Goal: Task Accomplishment & Management: Use online tool/utility

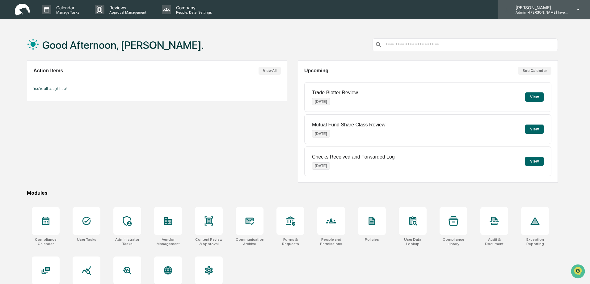
click at [559, 11] on p "Admin • Bruce G. Allen Investments, LLC" at bounding box center [539, 12] width 57 height 4
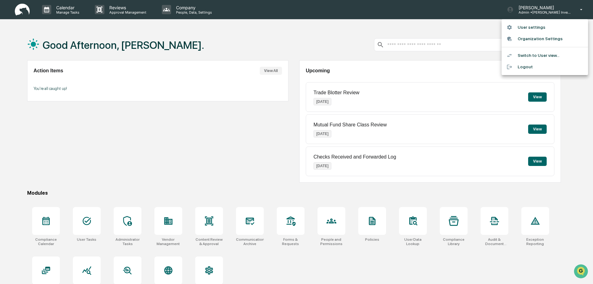
click at [526, 55] on li "Switch to User view..." at bounding box center [545, 55] width 86 height 11
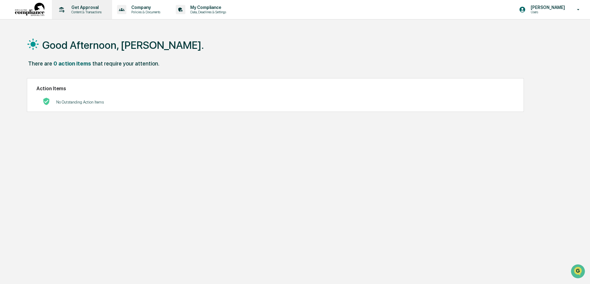
click at [90, 8] on p "Get Approval" at bounding box center [85, 7] width 38 height 5
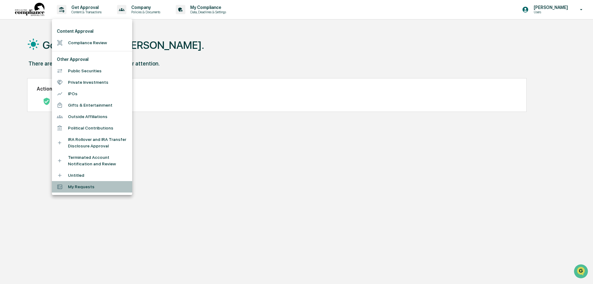
click at [80, 187] on li "My Requests" at bounding box center [92, 186] width 80 height 11
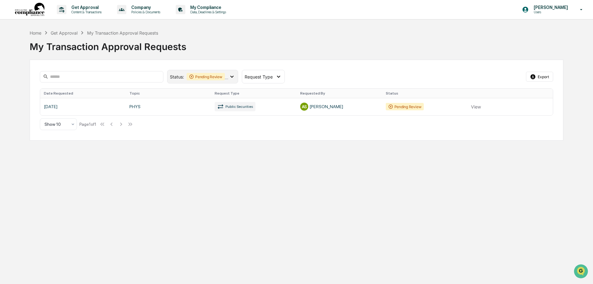
click at [231, 75] on icon at bounding box center [232, 76] width 7 height 7
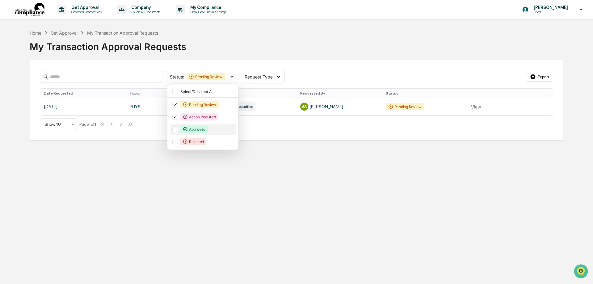
click at [195, 128] on div "Approved" at bounding box center [193, 128] width 27 height 7
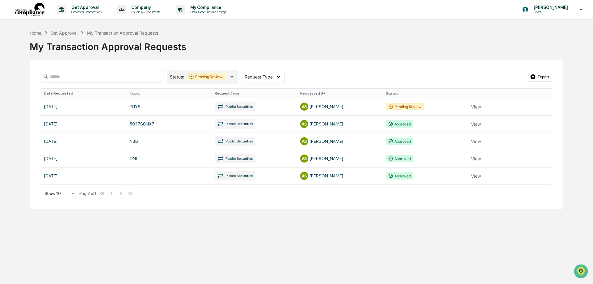
click at [232, 76] on icon at bounding box center [232, 76] width 7 height 7
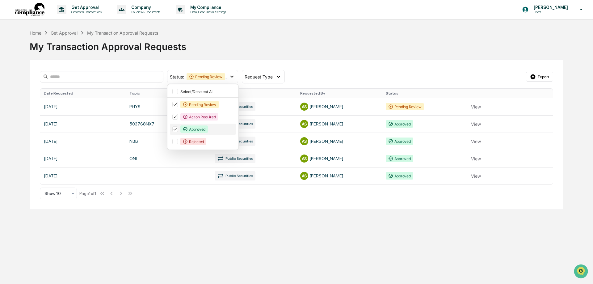
click at [201, 130] on div "Approved" at bounding box center [193, 128] width 27 height 7
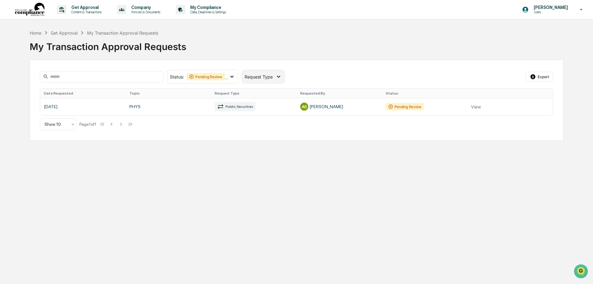
click at [279, 77] on icon at bounding box center [278, 76] width 7 height 7
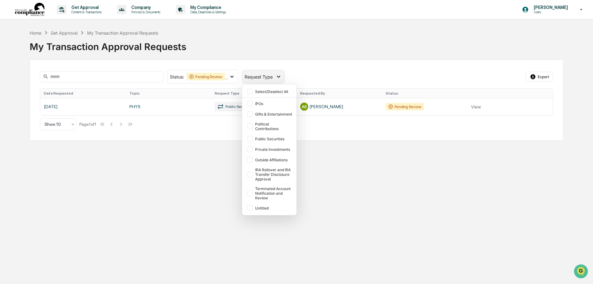
click at [279, 77] on icon at bounding box center [278, 76] width 7 height 7
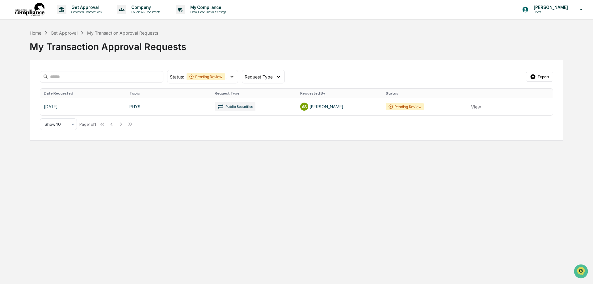
click at [64, 32] on div "Get Approval" at bounding box center [64, 32] width 27 height 5
click at [66, 32] on div "Get Approval" at bounding box center [64, 32] width 27 height 5
click at [37, 34] on div "Home" at bounding box center [36, 32] width 12 height 5
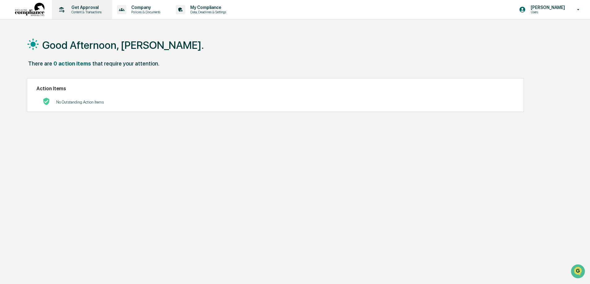
click at [92, 11] on p "Content & Transactions" at bounding box center [85, 12] width 38 height 4
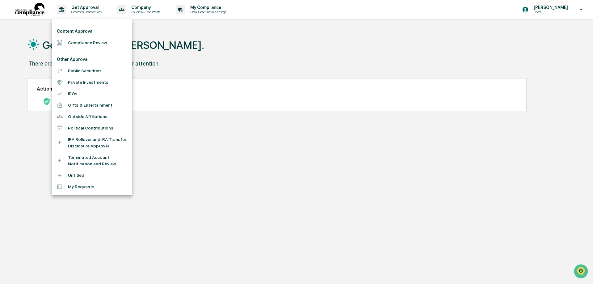
click at [82, 43] on li "Compliance Review" at bounding box center [92, 42] width 80 height 11
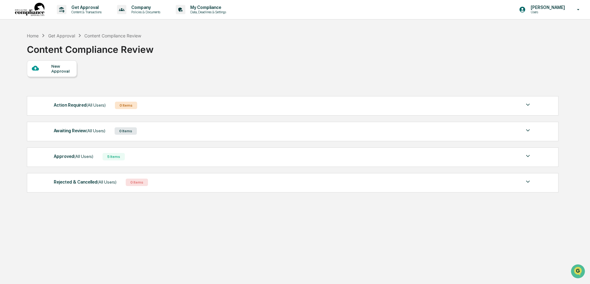
click at [109, 156] on div "5 Items" at bounding box center [114, 156] width 22 height 7
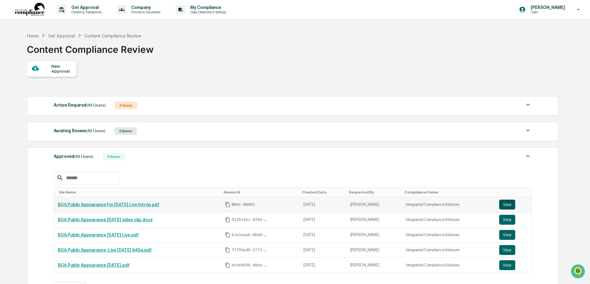
click at [506, 205] on button "View" at bounding box center [507, 205] width 16 height 10
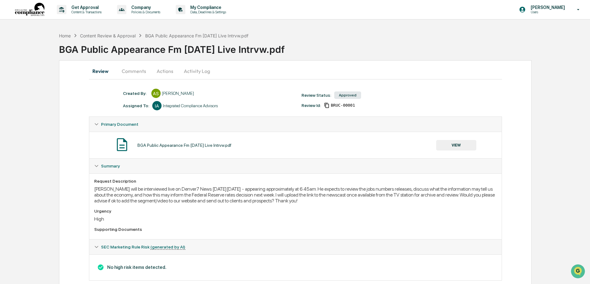
click at [195, 71] on button "Activity Log" at bounding box center [197, 71] width 36 height 15
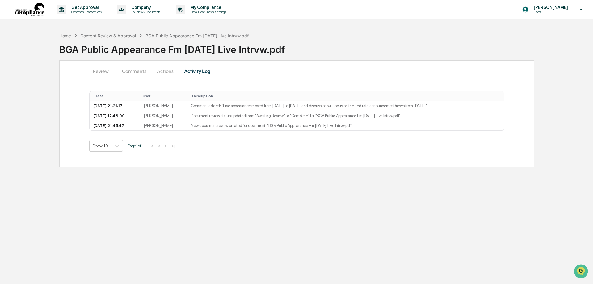
click at [166, 70] on button "Actions" at bounding box center [165, 71] width 28 height 15
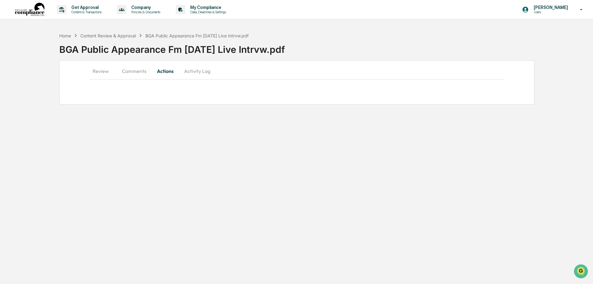
click at [164, 71] on button "Actions" at bounding box center [165, 71] width 28 height 15
click at [138, 71] on button "Comments" at bounding box center [134, 71] width 34 height 15
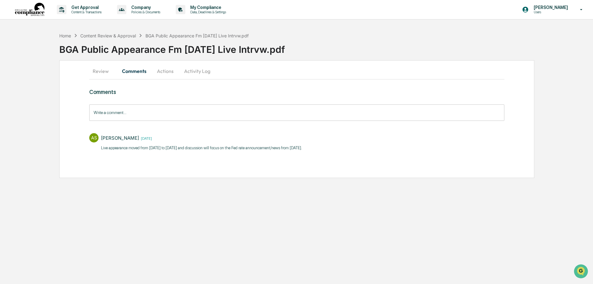
click at [97, 71] on button "Review" at bounding box center [103, 71] width 28 height 15
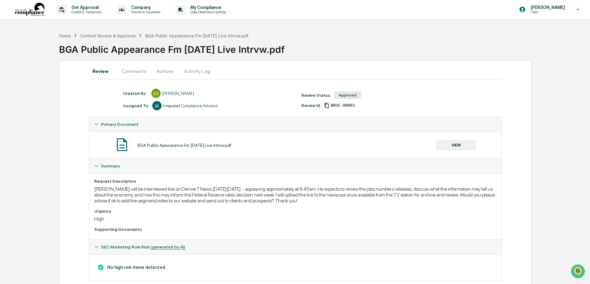
click at [167, 72] on button "Actions" at bounding box center [165, 71] width 28 height 15
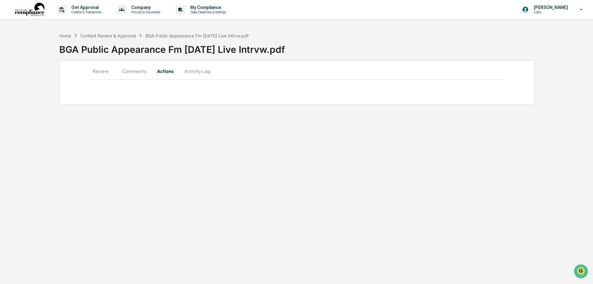
click at [163, 72] on button "Actions" at bounding box center [165, 71] width 28 height 15
click at [167, 72] on button "Actions" at bounding box center [165, 71] width 28 height 15
click at [190, 71] on button "Activity Log" at bounding box center [197, 71] width 36 height 15
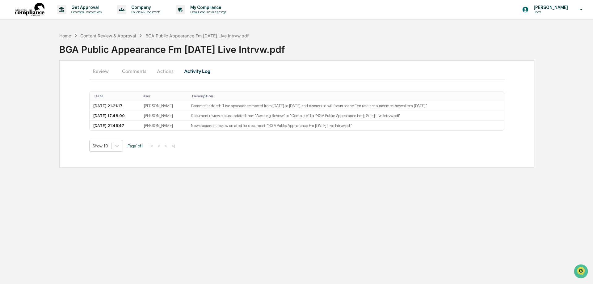
click at [142, 71] on button "Comments" at bounding box center [134, 71] width 34 height 15
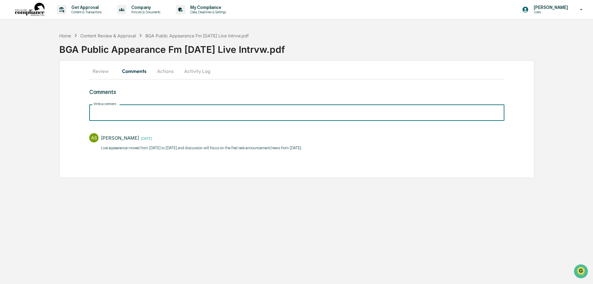
click at [111, 111] on input "Write a comment..." at bounding box center [296, 112] width 415 height 16
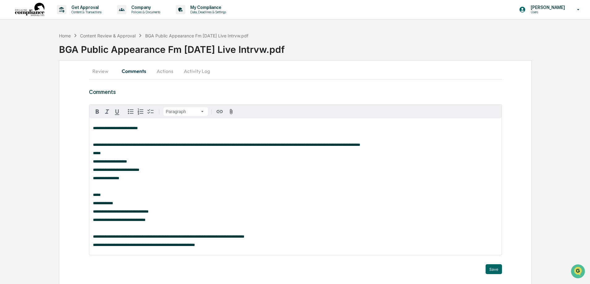
click at [93, 122] on div "**********" at bounding box center [295, 186] width 412 height 137
click at [494, 273] on button "Save" at bounding box center [494, 269] width 16 height 10
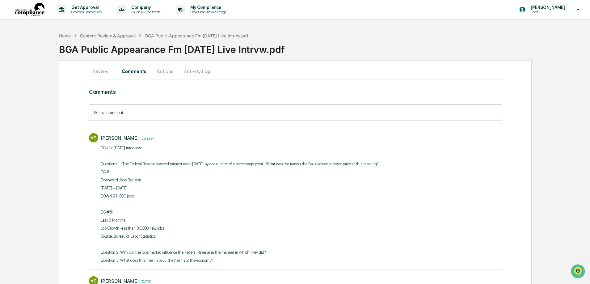
click at [165, 70] on button "Actions" at bounding box center [165, 71] width 28 height 15
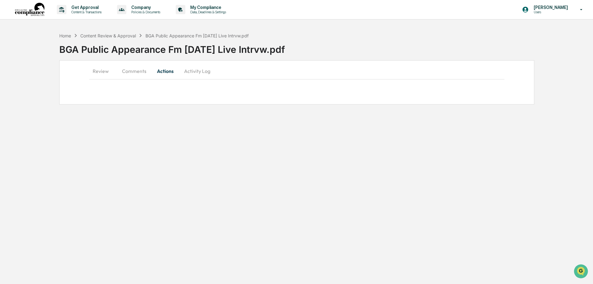
click at [165, 70] on button "Actions" at bounding box center [165, 71] width 28 height 15
click at [195, 71] on button "Activity Log" at bounding box center [197, 71] width 36 height 15
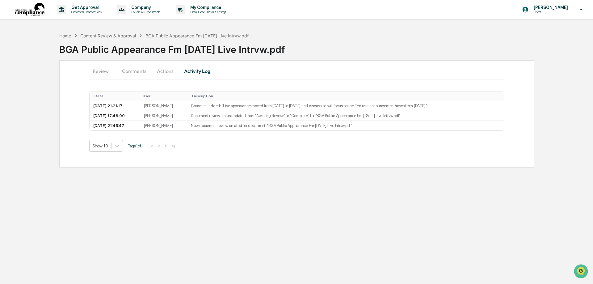
click at [195, 71] on button "Activity Log" at bounding box center [197, 71] width 36 height 15
click at [164, 72] on button "Actions" at bounding box center [165, 71] width 28 height 15
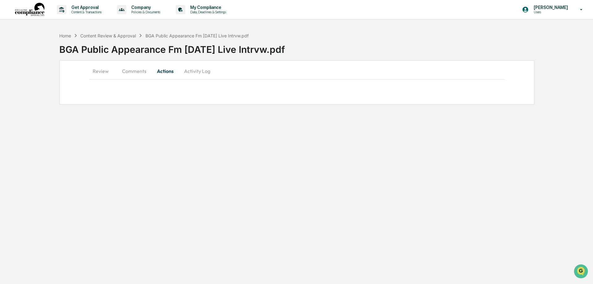
click at [164, 72] on button "Actions" at bounding box center [165, 71] width 28 height 15
click at [99, 71] on button "Review" at bounding box center [103, 71] width 28 height 15
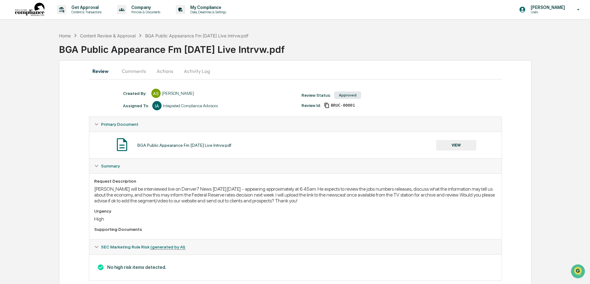
click at [165, 72] on button "Actions" at bounding box center [165, 71] width 28 height 15
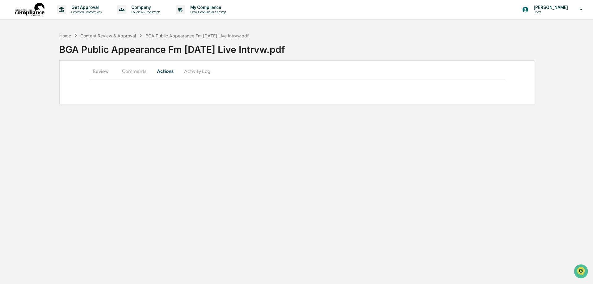
click at [165, 72] on button "Actions" at bounding box center [165, 71] width 28 height 15
click at [141, 70] on button "Comments" at bounding box center [134, 71] width 34 height 15
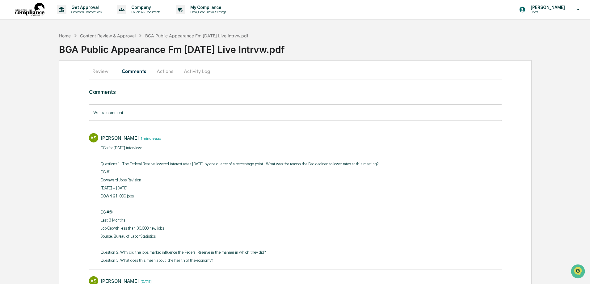
click at [103, 72] on button "Review" at bounding box center [103, 71] width 28 height 15
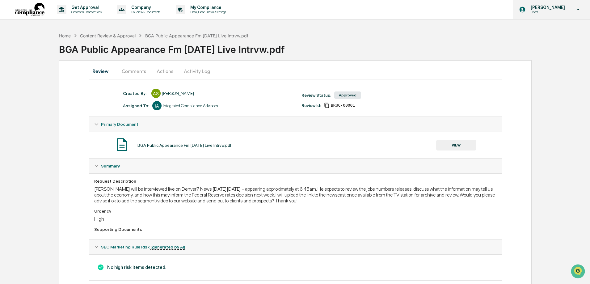
click at [545, 11] on p "Users" at bounding box center [547, 12] width 42 height 4
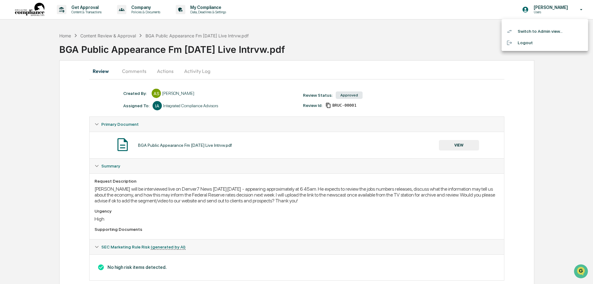
click at [530, 32] on li "Switch to Admin view..." at bounding box center [545, 31] width 86 height 11
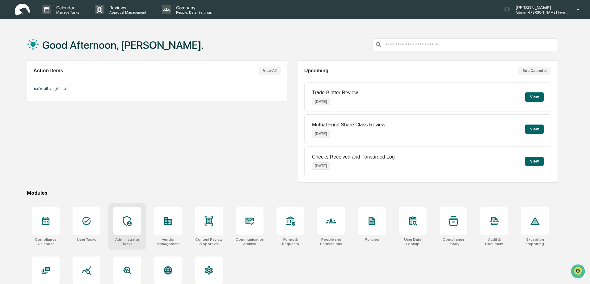
scroll to position [29, 0]
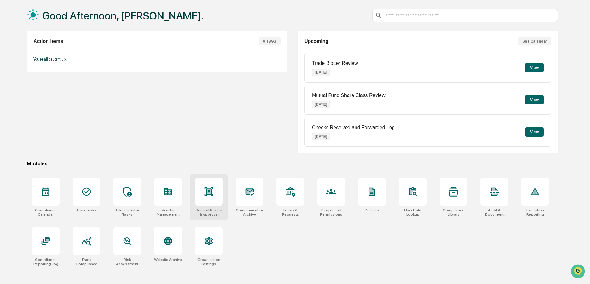
click at [204, 195] on div at bounding box center [209, 192] width 28 height 28
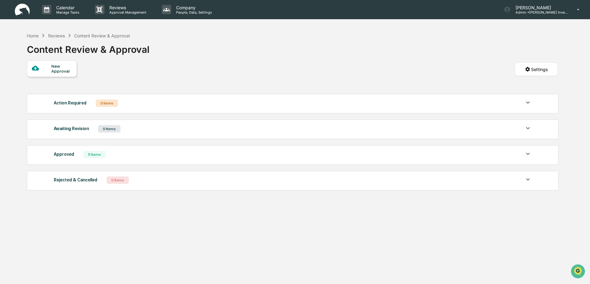
click at [92, 154] on div "5 Items" at bounding box center [94, 154] width 22 height 7
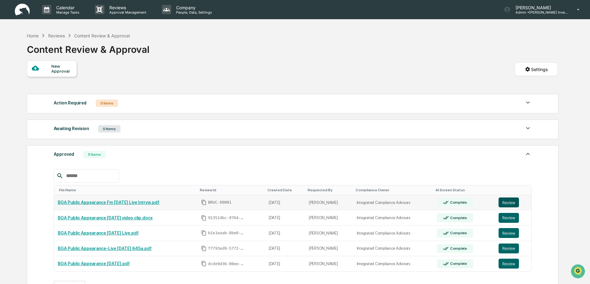
click at [508, 201] on button "Review" at bounding box center [508, 202] width 20 height 10
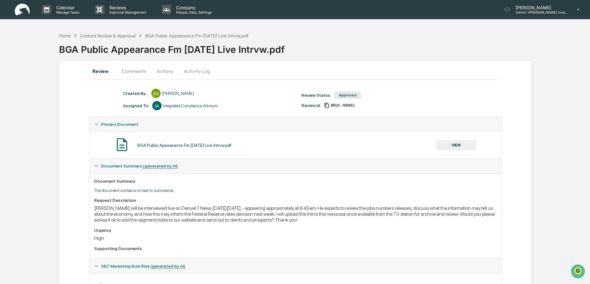
click at [165, 72] on button "Actions" at bounding box center [165, 71] width 28 height 15
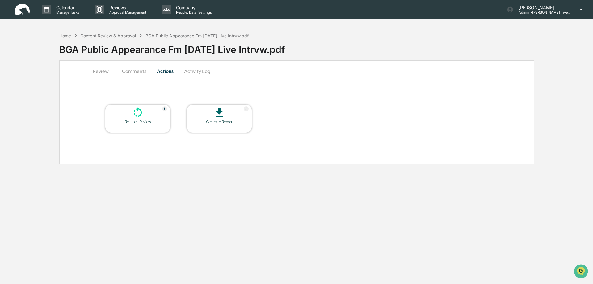
click at [140, 121] on div "Re-open Review" at bounding box center [138, 122] width 56 height 5
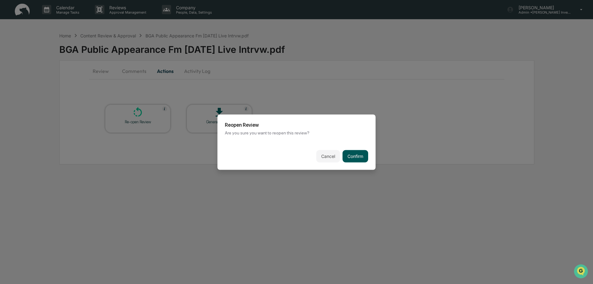
click at [359, 156] on button "Confirm" at bounding box center [356, 156] width 26 height 12
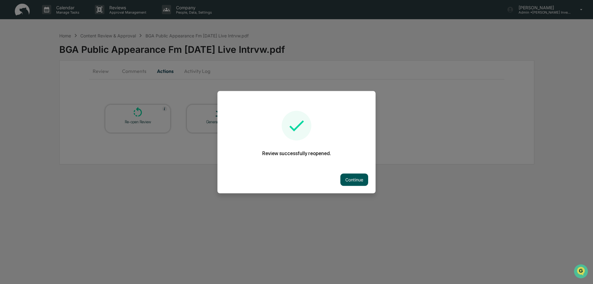
click at [351, 179] on button "Continue" at bounding box center [354, 179] width 28 height 12
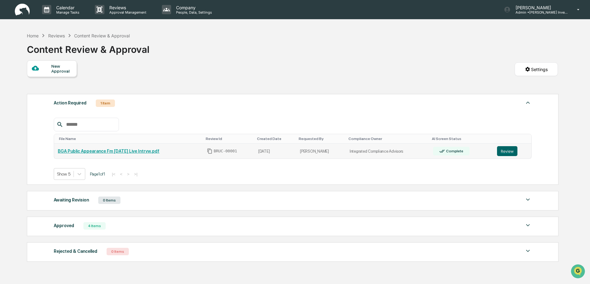
click at [103, 152] on link "BGA Public Appearance Fm [DATE] Live Intrvw.pdf" at bounding box center [109, 151] width 102 height 5
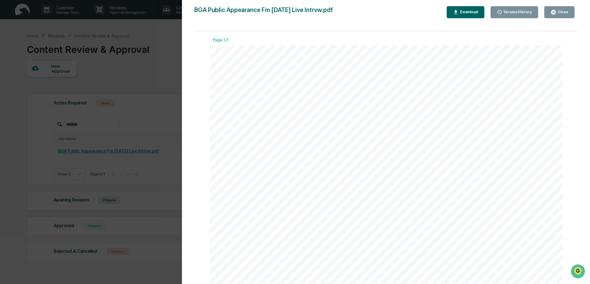
click at [135, 71] on div "Version History 09/09/2025, 09:45 PM Anne Sechler BGA Public Appearance Fm 9.15…" at bounding box center [295, 142] width 590 height 284
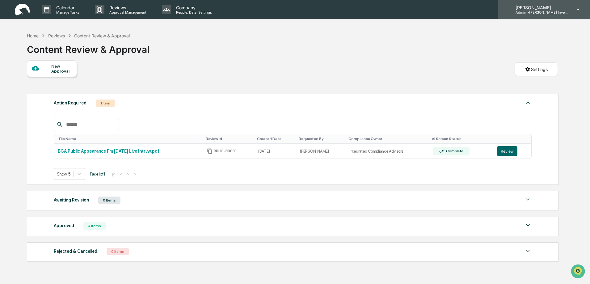
click at [547, 11] on p "Admin • [PERSON_NAME] Investments, LLC" at bounding box center [539, 12] width 57 height 4
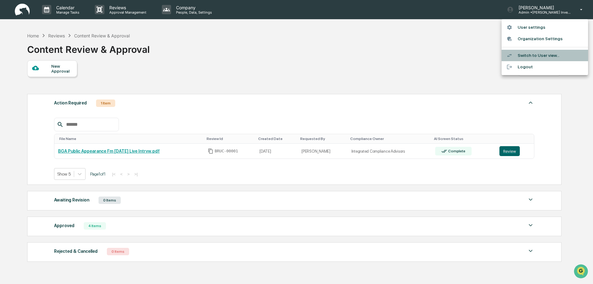
click at [528, 57] on li "Switch to User view..." at bounding box center [545, 55] width 86 height 11
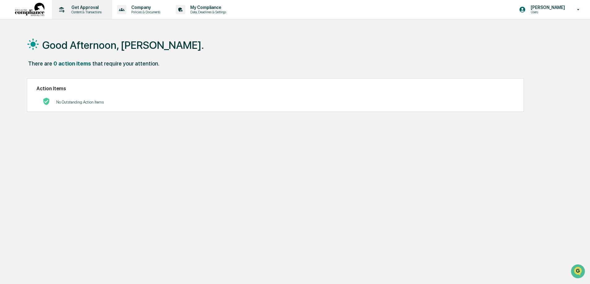
click at [86, 11] on p "Content & Transactions" at bounding box center [85, 12] width 38 height 4
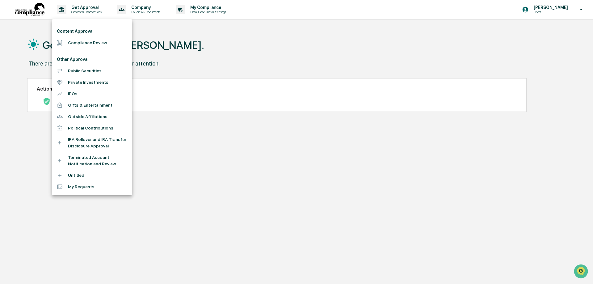
click at [75, 189] on li "My Requests" at bounding box center [92, 186] width 80 height 11
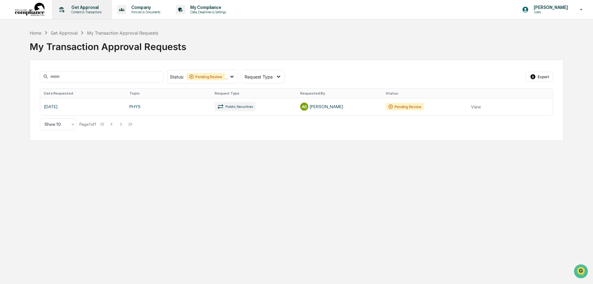
click at [83, 7] on p "Get Approval" at bounding box center [85, 7] width 38 height 5
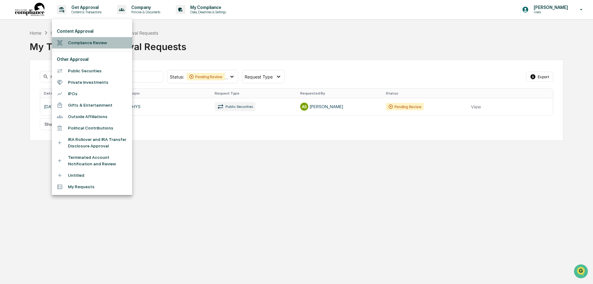
click at [81, 40] on li "Compliance Review" at bounding box center [92, 42] width 80 height 11
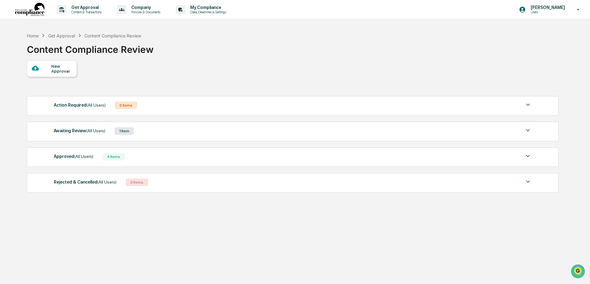
click at [69, 156] on div "Approved (All Users)" at bounding box center [74, 156] width 40 height 8
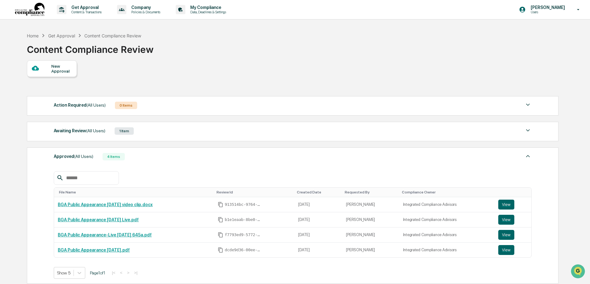
click at [66, 131] on div "Awaiting Review (All Users)" at bounding box center [80, 131] width 52 height 8
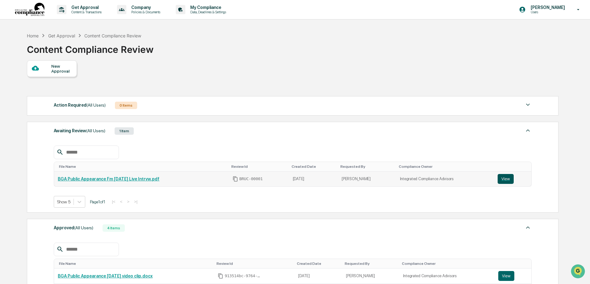
click at [503, 178] on button "View" at bounding box center [506, 179] width 16 height 10
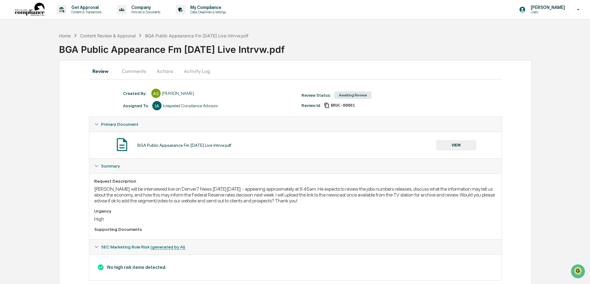
click at [162, 71] on button "Actions" at bounding box center [165, 71] width 28 height 15
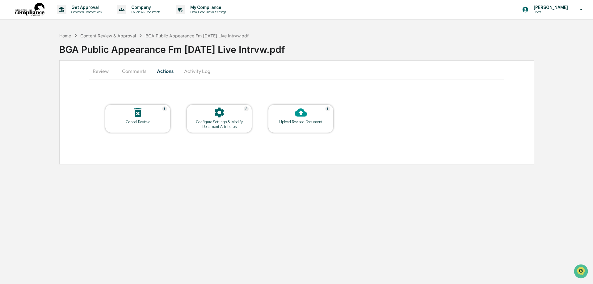
click at [291, 119] on div at bounding box center [301, 112] width 62 height 13
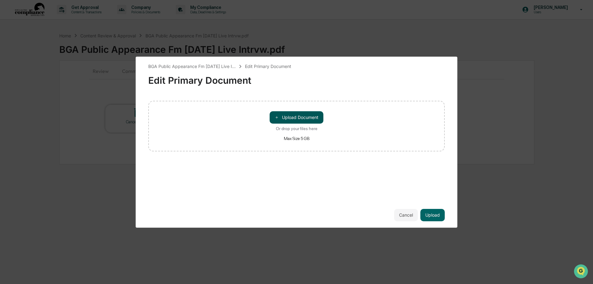
click at [302, 116] on button "＋ Upload Document" at bounding box center [297, 117] width 54 height 12
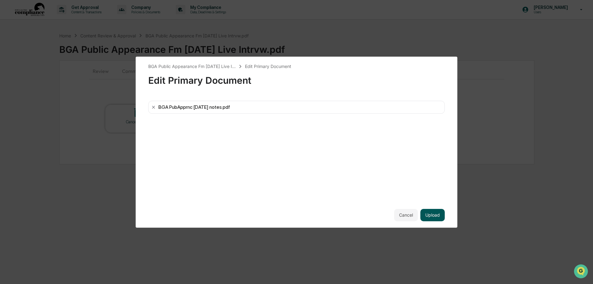
click at [435, 215] on button "Upload" at bounding box center [432, 215] width 24 height 12
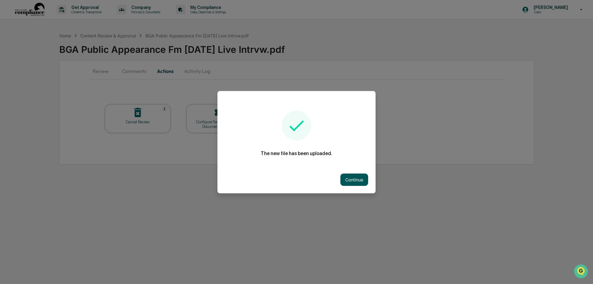
click at [360, 178] on button "Continue" at bounding box center [354, 179] width 28 height 12
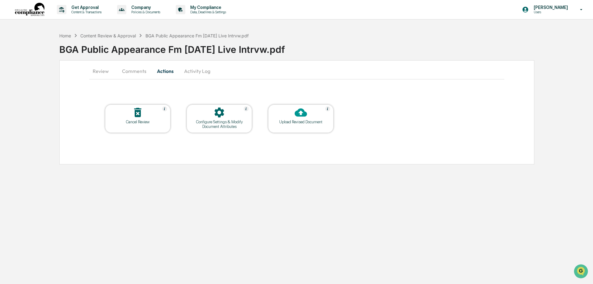
click at [100, 71] on button "Review" at bounding box center [103, 71] width 28 height 15
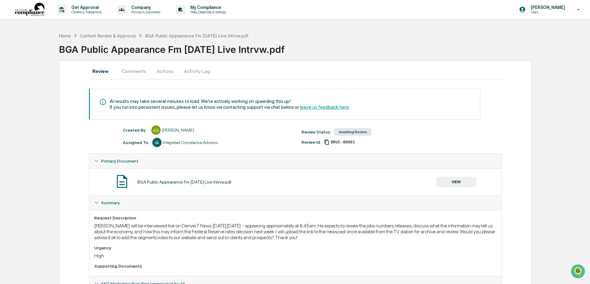
click at [137, 70] on button "Comments" at bounding box center [134, 71] width 34 height 15
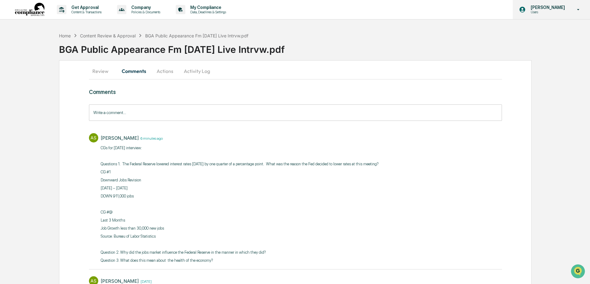
click at [548, 11] on p "Users" at bounding box center [547, 12] width 42 height 4
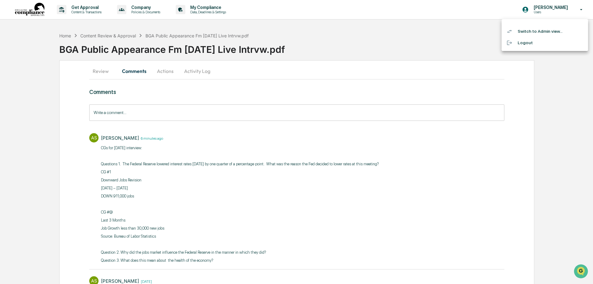
click at [535, 33] on li "Switch to Admin view..." at bounding box center [545, 31] width 86 height 11
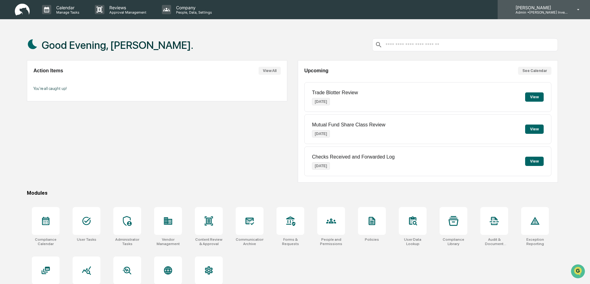
click at [534, 11] on p "Admin • [PERSON_NAME] Investments, LLC" at bounding box center [539, 12] width 57 height 4
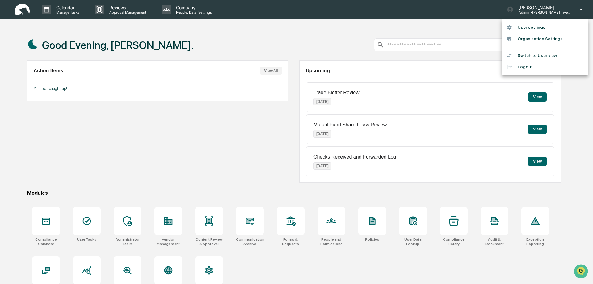
click at [523, 67] on li "Logout" at bounding box center [545, 66] width 86 height 11
